Goal: Navigation & Orientation: Find specific page/section

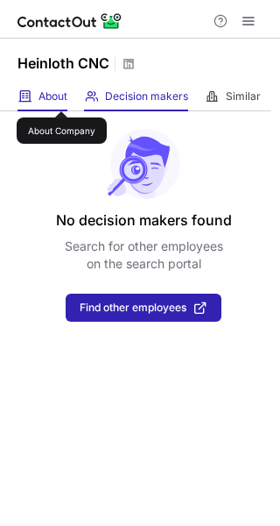
click at [57, 97] on span "About" at bounding box center [53, 96] width 29 height 14
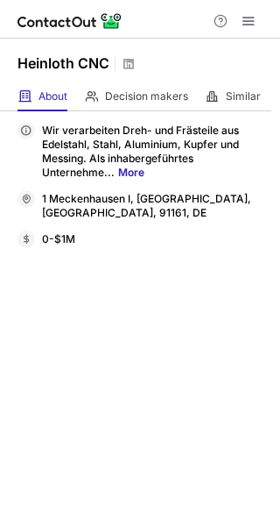
click at [139, 168] on link "More" at bounding box center [131, 172] width 26 height 13
